Goal: Task Accomplishment & Management: Use online tool/utility

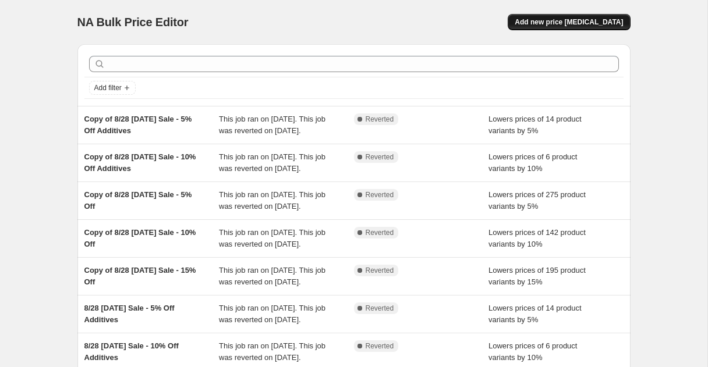
click at [555, 23] on span "Add new price [MEDICAL_DATA]" at bounding box center [568, 21] width 108 height 9
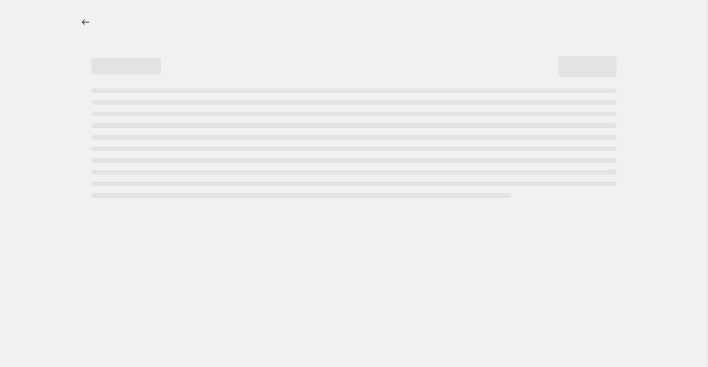
select select "percentage"
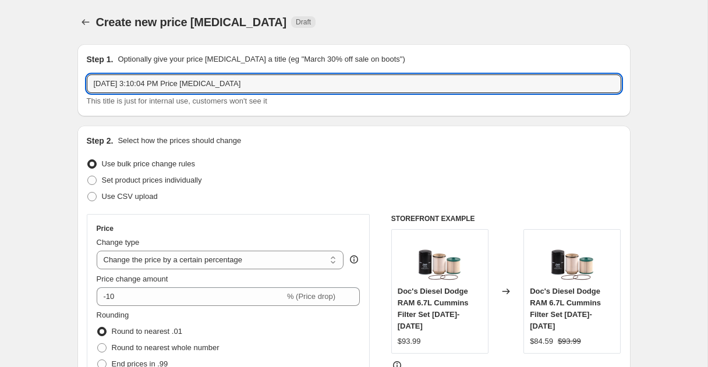
drag, startPoint x: 261, startPoint y: 85, endPoint x: 59, endPoint y: 69, distance: 202.6
type input "9/3 Price Sync Test"
click at [226, 257] on select "Change the price to a certain amount Change the price by a certain amount Chang…" at bounding box center [220, 260] width 247 height 19
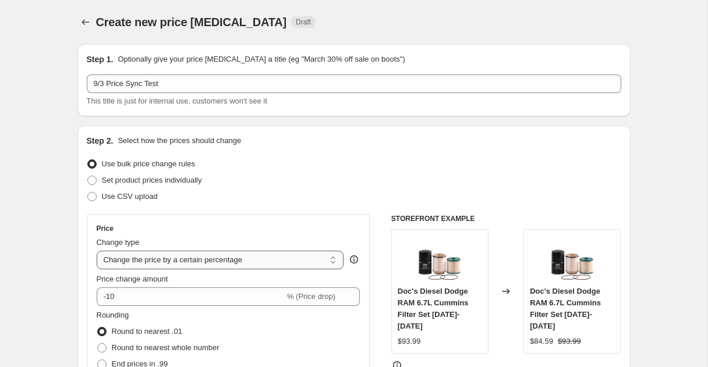
select select "to"
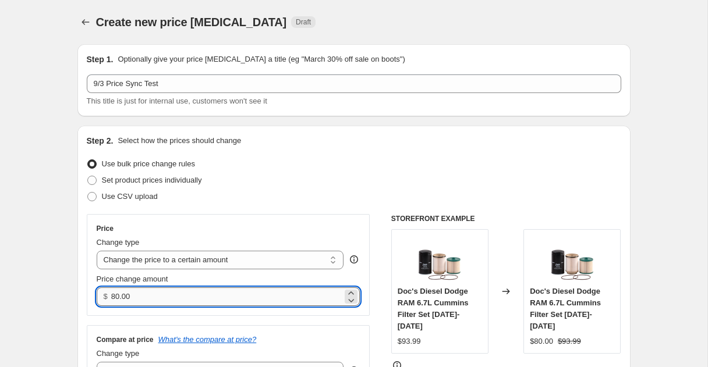
click at [136, 300] on input "80.00" at bounding box center [226, 297] width 231 height 19
type input "8"
click at [268, 208] on div "Step 2. Select how the prices should change Use bulk price change rules Set pro…" at bounding box center [354, 275] width 534 height 281
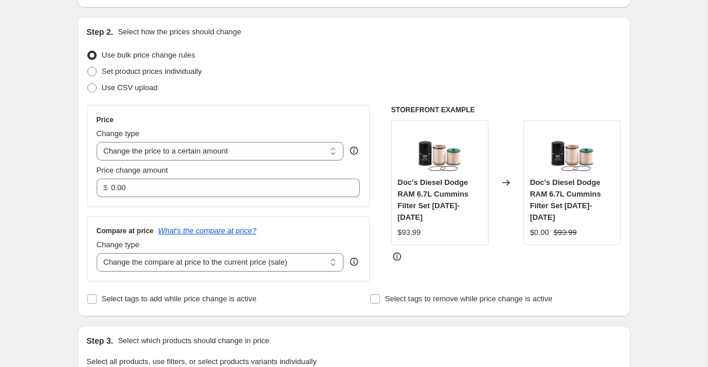
scroll to position [116, 0]
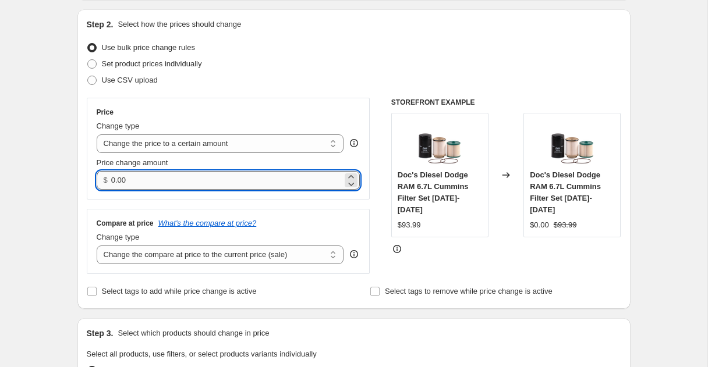
click at [136, 183] on input "0.00" at bounding box center [226, 180] width 231 height 19
click at [111, 178] on input "0.00" at bounding box center [226, 180] width 231 height 19
click at [255, 110] on div "Price" at bounding box center [229, 112] width 264 height 9
click at [350, 185] on icon at bounding box center [351, 184] width 12 height 12
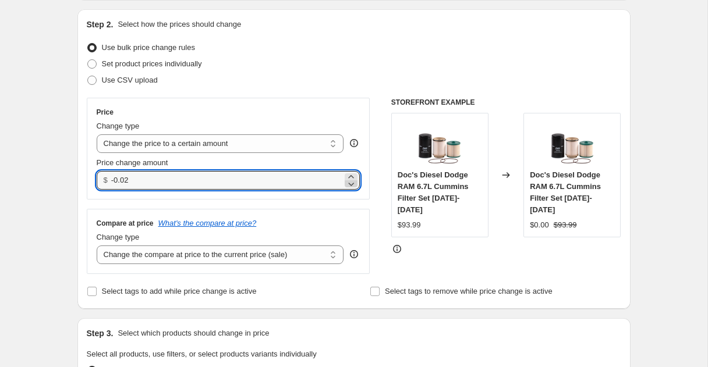
click at [350, 185] on icon at bounding box center [351, 184] width 12 height 12
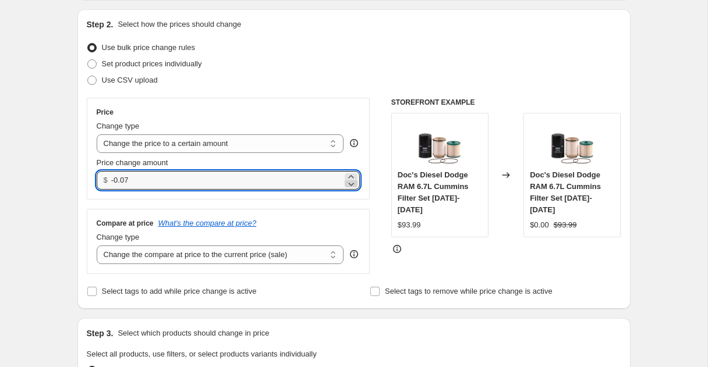
click at [350, 185] on icon at bounding box center [351, 184] width 12 height 12
click at [119, 179] on input "-0.10" at bounding box center [226, 180] width 231 height 19
click at [125, 179] on input "-1.10" at bounding box center [226, 180] width 231 height 19
click at [142, 180] on input "-1.00" at bounding box center [226, 180] width 231 height 19
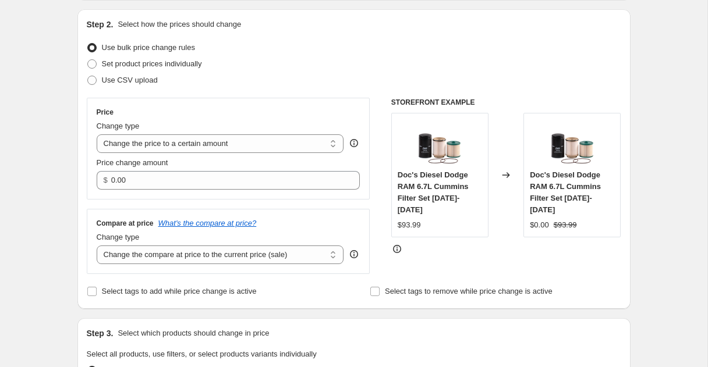
click at [214, 105] on div "Price Change type Change the price to a certain amount Change the price by a ce…" at bounding box center [228, 149] width 283 height 102
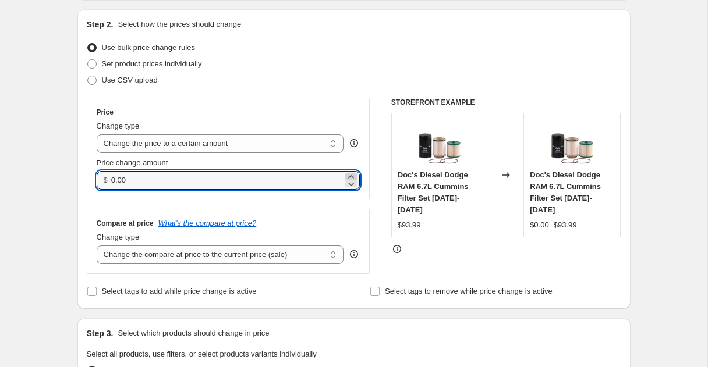
click at [346, 177] on icon at bounding box center [351, 177] width 12 height 12
click at [350, 179] on icon at bounding box center [351, 184] width 12 height 12
click at [349, 184] on icon at bounding box center [351, 184] width 12 height 12
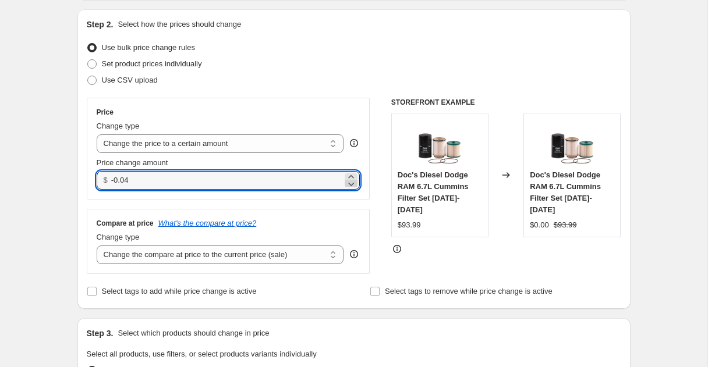
click at [349, 184] on icon at bounding box center [351, 184] width 12 height 12
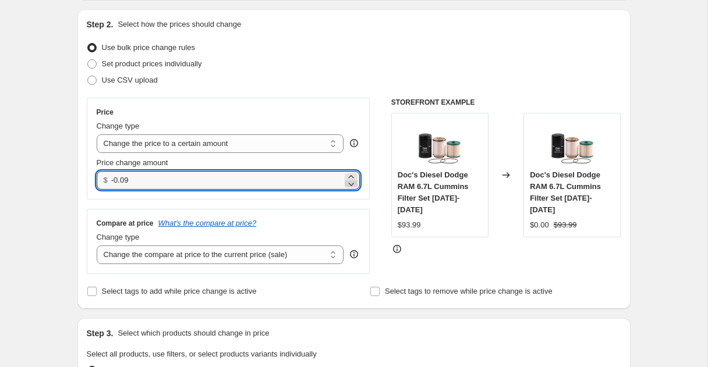
click at [349, 184] on icon at bounding box center [351, 184] width 12 height 12
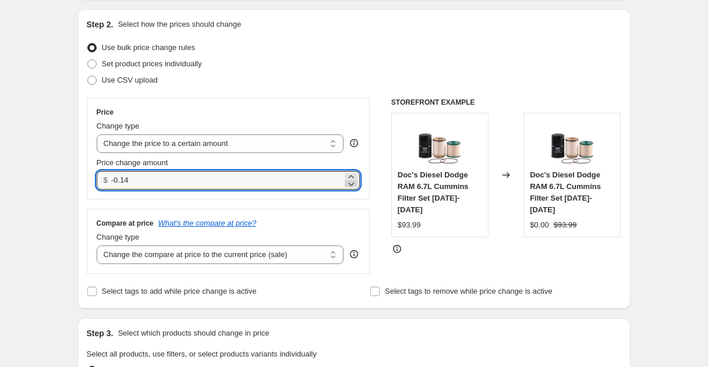
click at [349, 184] on icon at bounding box center [351, 184] width 12 height 12
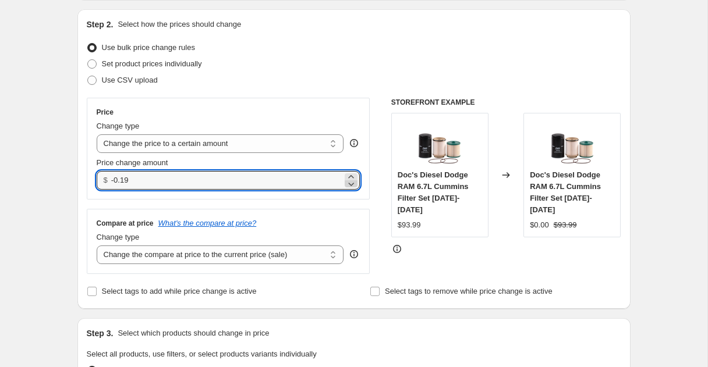
click at [349, 184] on icon at bounding box center [351, 184] width 12 height 12
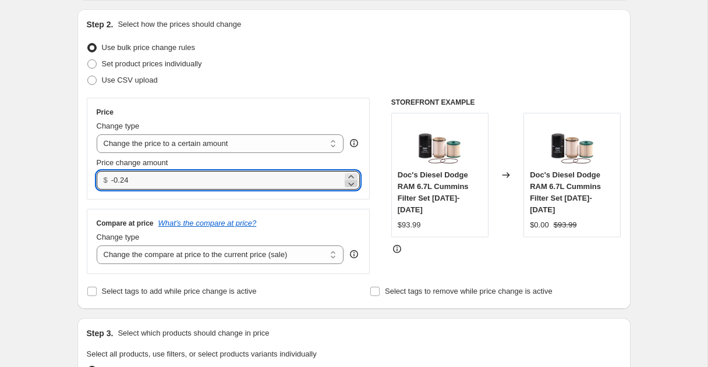
click at [349, 184] on icon at bounding box center [351, 184] width 12 height 12
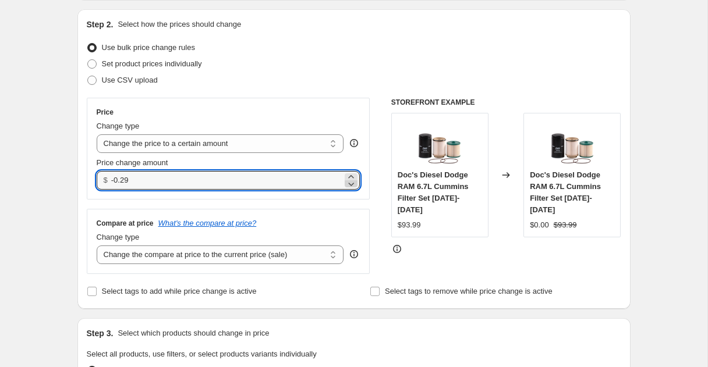
click at [349, 184] on icon at bounding box center [351, 184] width 12 height 12
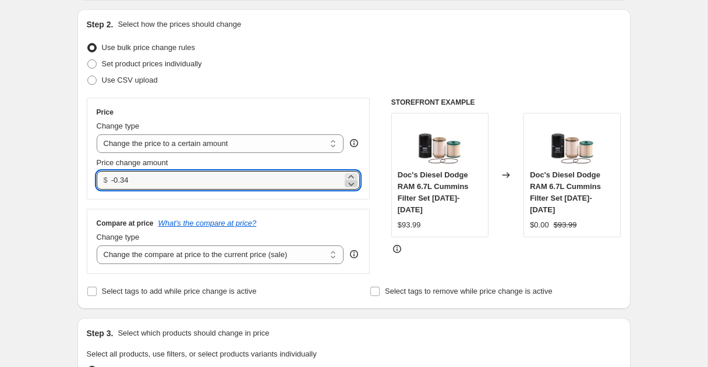
click at [349, 184] on icon at bounding box center [351, 184] width 12 height 12
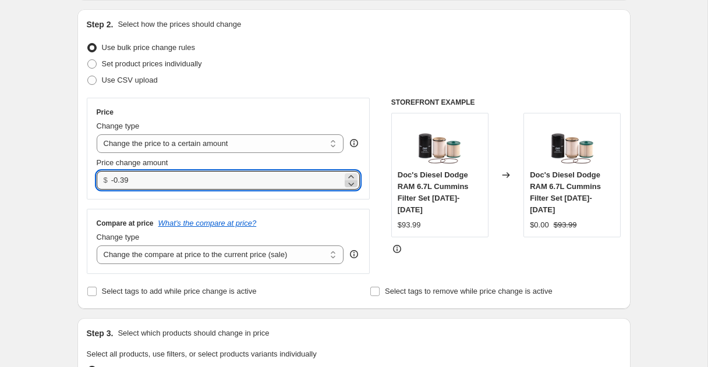
click at [349, 184] on icon at bounding box center [351, 184] width 12 height 12
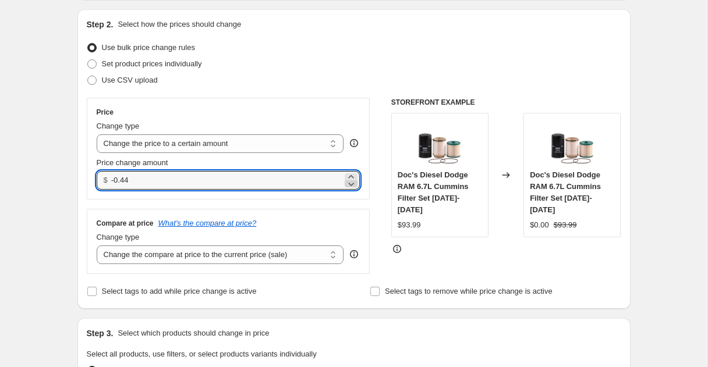
click at [349, 184] on icon at bounding box center [351, 184] width 12 height 12
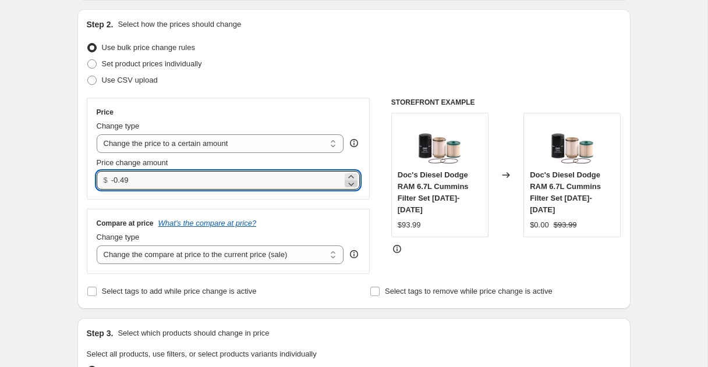
click at [349, 184] on icon at bounding box center [351, 184] width 12 height 12
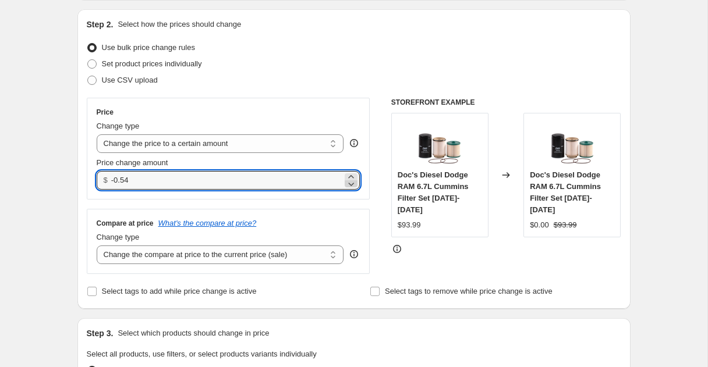
click at [349, 184] on icon at bounding box center [351, 184] width 12 height 12
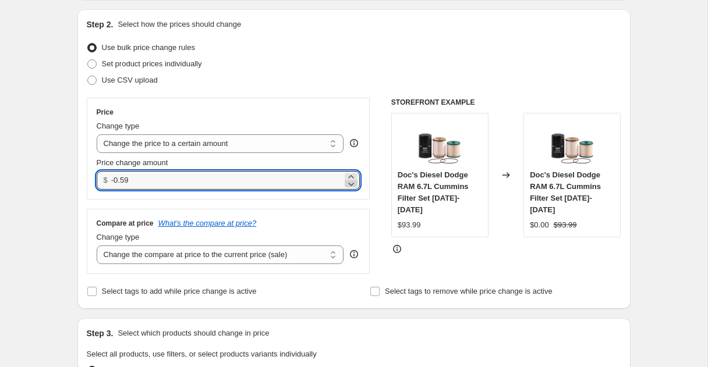
click at [349, 184] on icon at bounding box center [351, 184] width 12 height 12
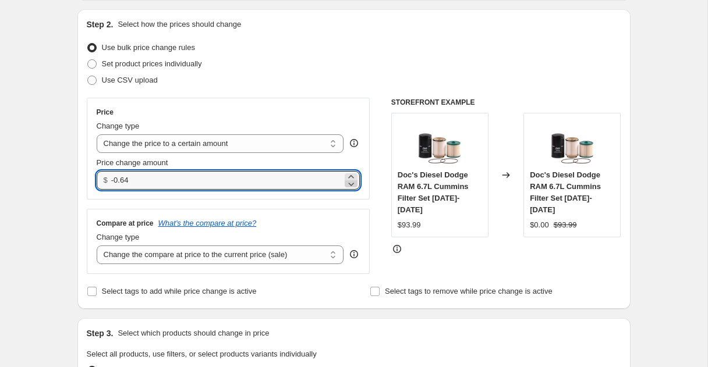
click at [349, 184] on icon at bounding box center [351, 184] width 12 height 12
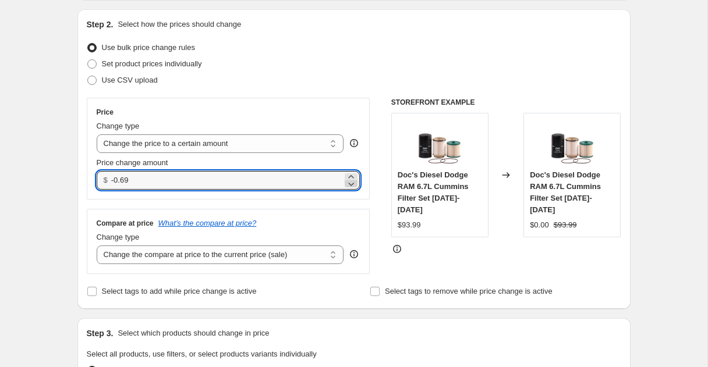
click at [349, 184] on icon at bounding box center [351, 184] width 12 height 12
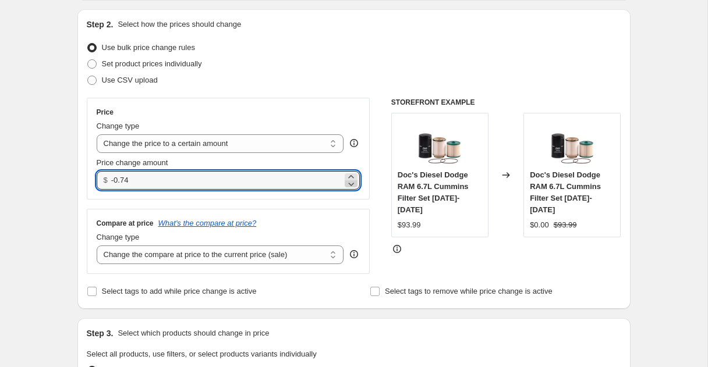
click at [349, 184] on icon at bounding box center [351, 184] width 12 height 12
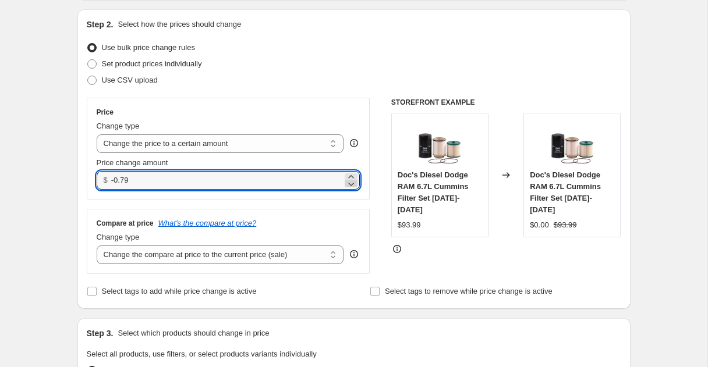
click at [349, 184] on icon at bounding box center [351, 184] width 12 height 12
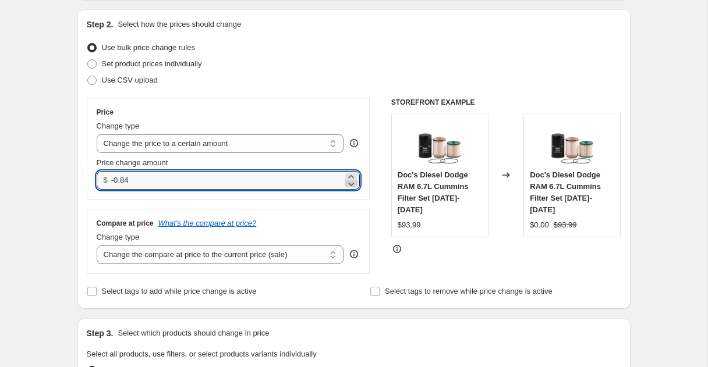
click at [349, 184] on icon at bounding box center [351, 184] width 12 height 12
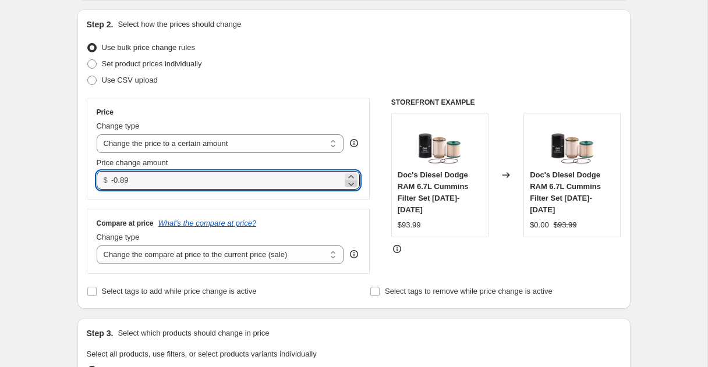
click at [349, 184] on icon at bounding box center [351, 184] width 12 height 12
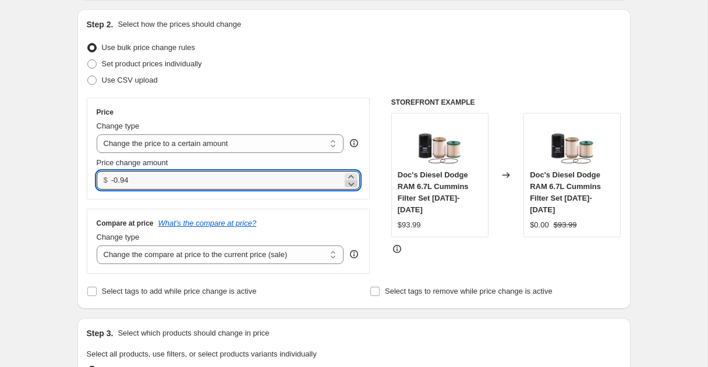
click at [349, 184] on icon at bounding box center [351, 184] width 12 height 12
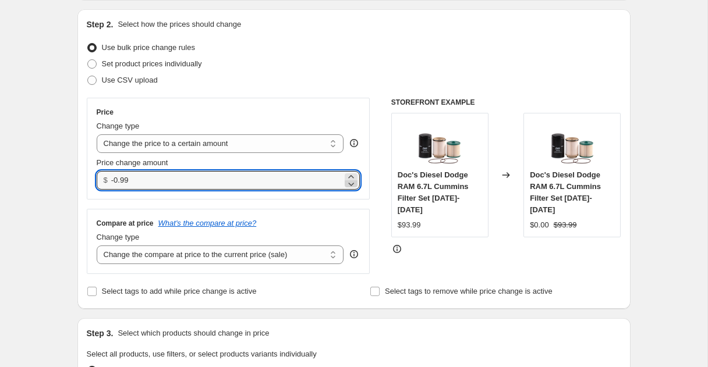
click at [349, 184] on icon at bounding box center [351, 184] width 12 height 12
type input "0.00"
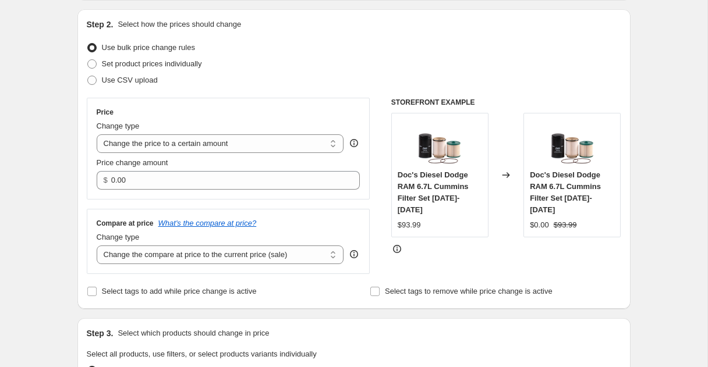
click at [349, 98] on div "Step 2. Select how the prices should change Use bulk price change rules Set pro…" at bounding box center [354, 159] width 534 height 281
click at [313, 145] on select "Change the price to a certain amount Change the price by a certain amount Chang…" at bounding box center [220, 143] width 247 height 19
select select "by"
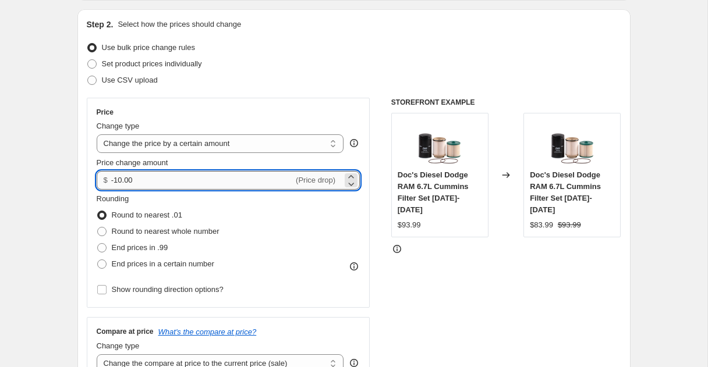
click at [122, 179] on input "-10.00" at bounding box center [202, 180] width 182 height 19
type input "-1.00"
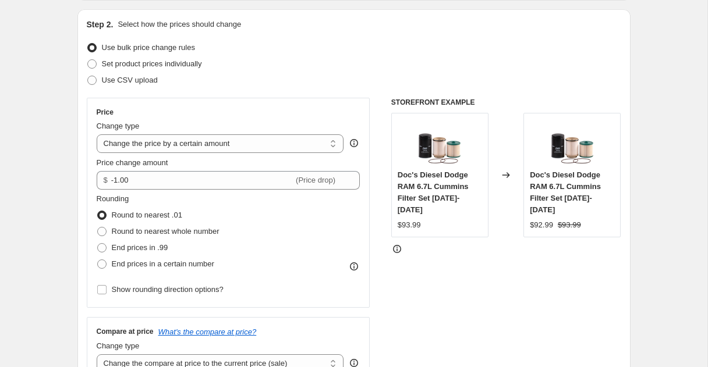
click at [255, 99] on div "Price Change type Change the price to a certain amount Change the price by a ce…" at bounding box center [228, 203] width 283 height 210
click at [102, 245] on span at bounding box center [101, 247] width 9 height 9
click at [98, 244] on input "End prices in .99" at bounding box center [97, 243] width 1 height 1
radio input "true"
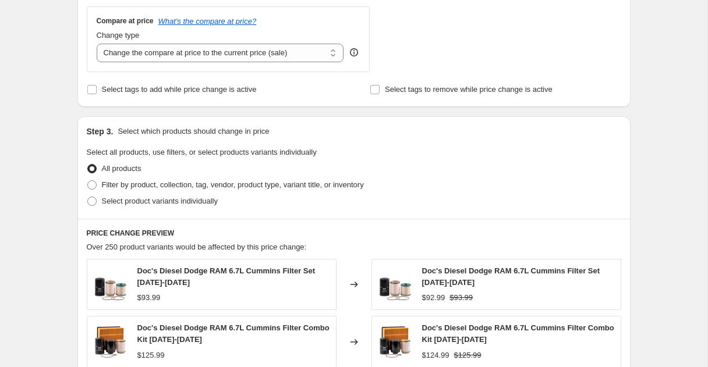
scroll to position [448, 0]
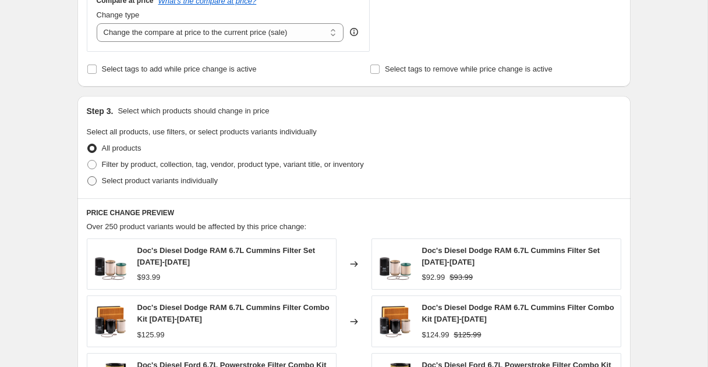
click at [91, 179] on span at bounding box center [91, 180] width 9 height 9
click at [88, 177] on input "Select product variants individually" at bounding box center [87, 176] width 1 height 1
radio input "true"
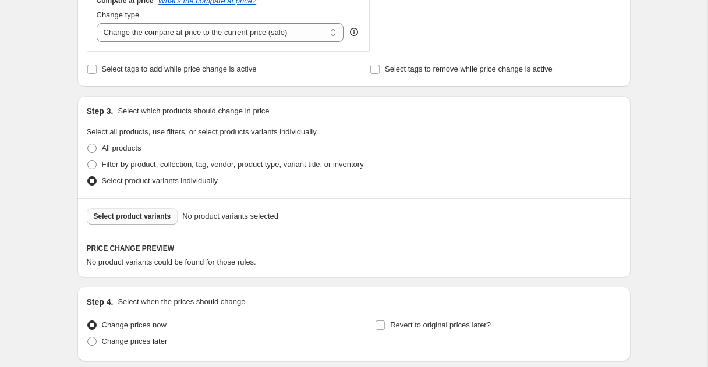
click at [158, 218] on span "Select product variants" at bounding box center [132, 216] width 77 height 9
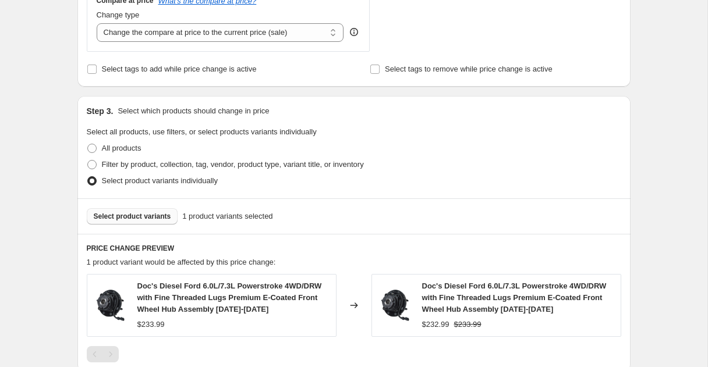
click at [152, 217] on span "Select product variants" at bounding box center [132, 216] width 77 height 9
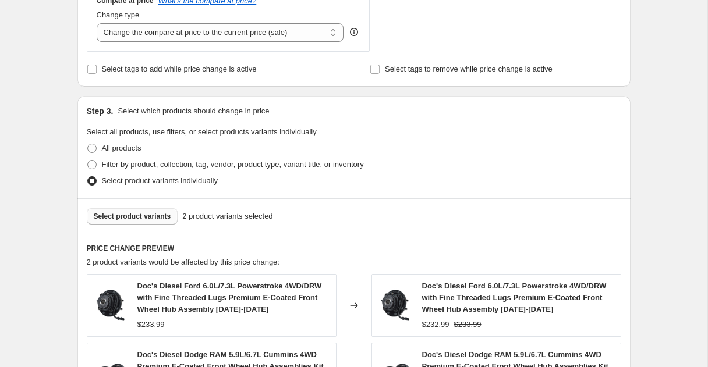
click at [176, 219] on button "Select product variants" at bounding box center [132, 216] width 91 height 16
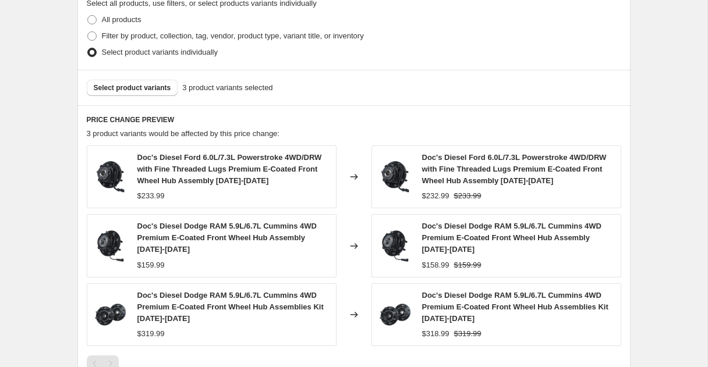
scroll to position [627, 0]
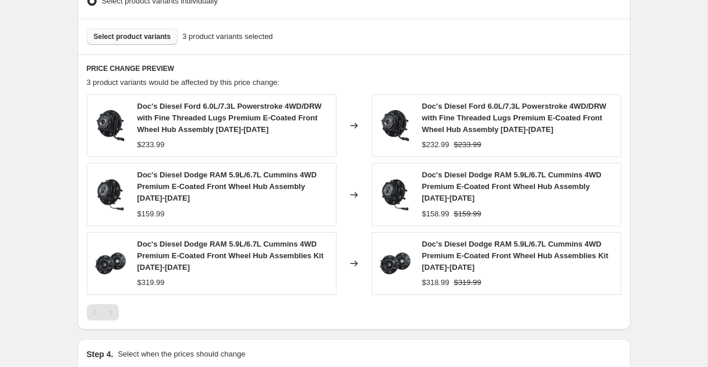
click at [167, 38] on span "Select product variants" at bounding box center [132, 36] width 77 height 9
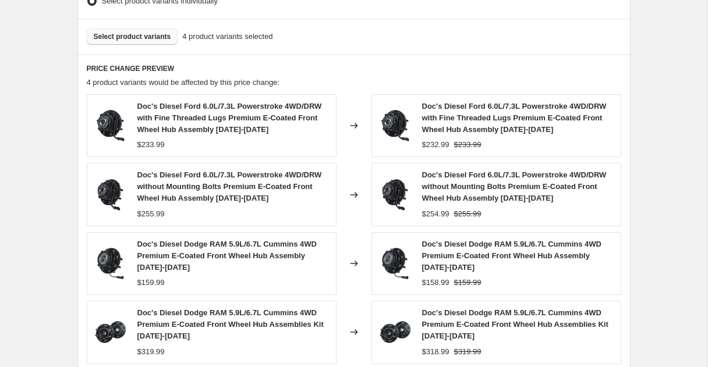
click at [136, 35] on span "Select product variants" at bounding box center [132, 36] width 77 height 9
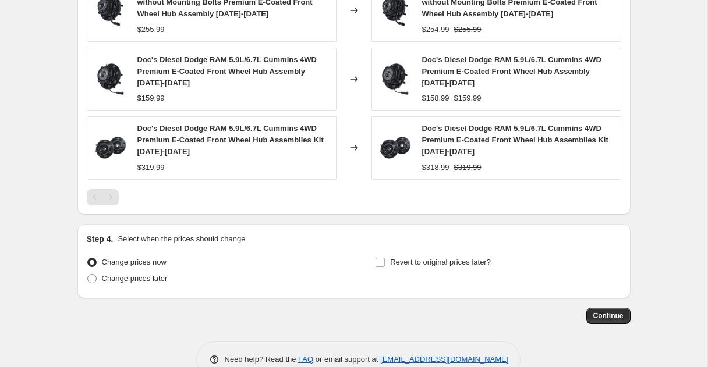
scroll to position [839, 0]
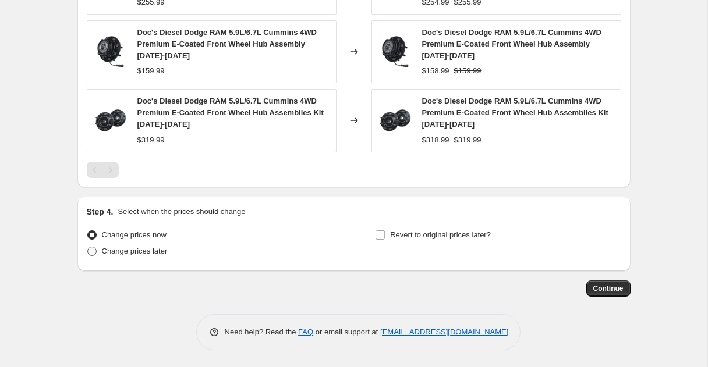
click at [94, 252] on span at bounding box center [91, 251] width 9 height 9
click at [88, 247] on input "Change prices later" at bounding box center [87, 247] width 1 height 1
radio input "true"
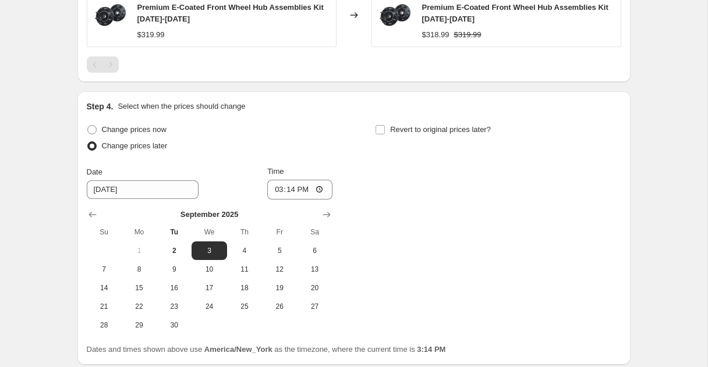
scroll to position [974, 0]
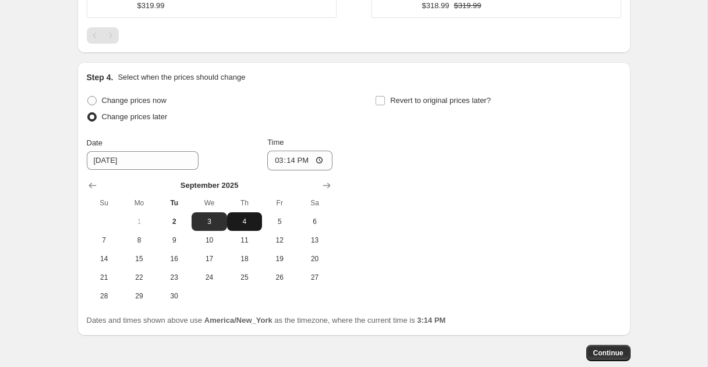
click at [239, 225] on span "4" at bounding box center [245, 221] width 26 height 9
click at [209, 219] on span "3" at bounding box center [209, 221] width 26 height 9
type input "[DATE]"
click at [275, 157] on input "15:14" at bounding box center [299, 161] width 65 height 20
click at [278, 161] on input "15:14" at bounding box center [299, 161] width 65 height 20
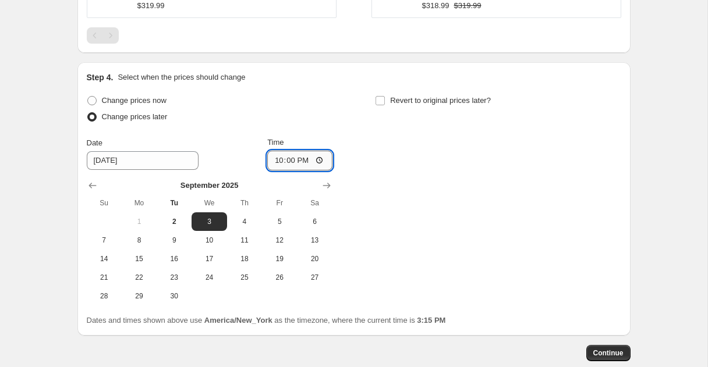
type input "10:00"
click at [381, 100] on input "Revert to original prices later?" at bounding box center [379, 100] width 9 height 9
checkbox input "true"
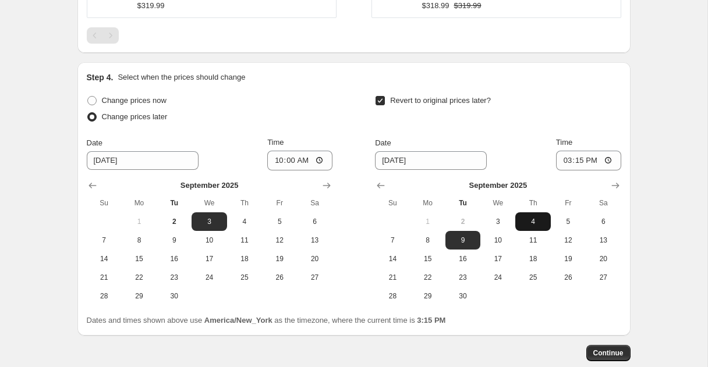
click at [519, 221] on button "4" at bounding box center [532, 221] width 35 height 19
type input "[DATE]"
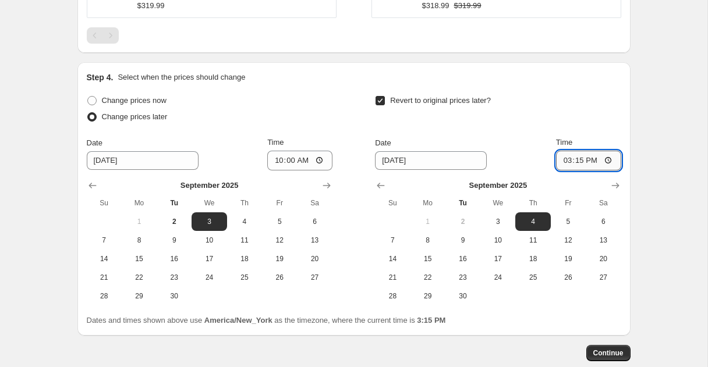
click at [564, 159] on input "15:15" at bounding box center [588, 161] width 65 height 20
type input "10:00"
click at [604, 350] on span "Continue" at bounding box center [608, 353] width 30 height 9
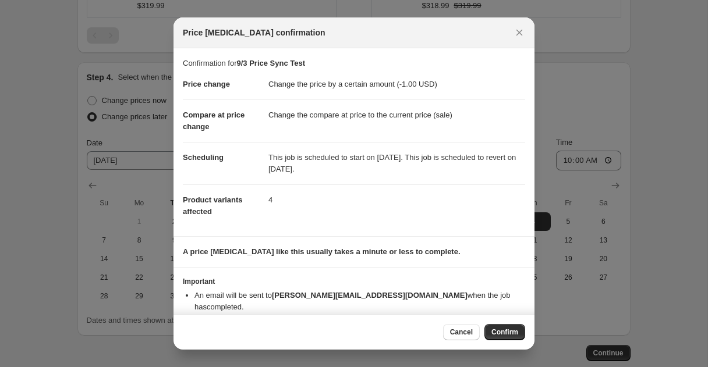
scroll to position [13, 0]
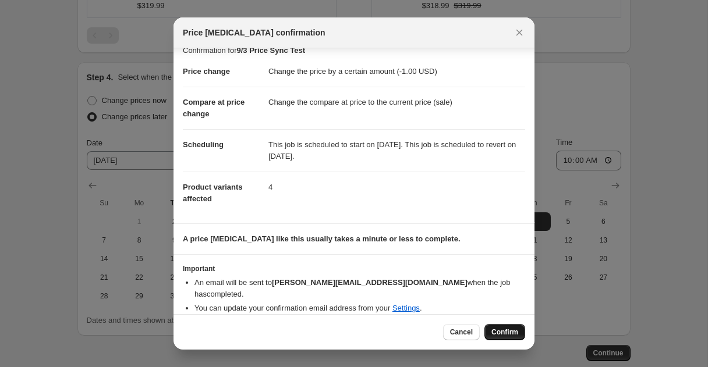
click at [494, 333] on span "Confirm" at bounding box center [504, 332] width 27 height 9
